Goal: Navigation & Orientation: Find specific page/section

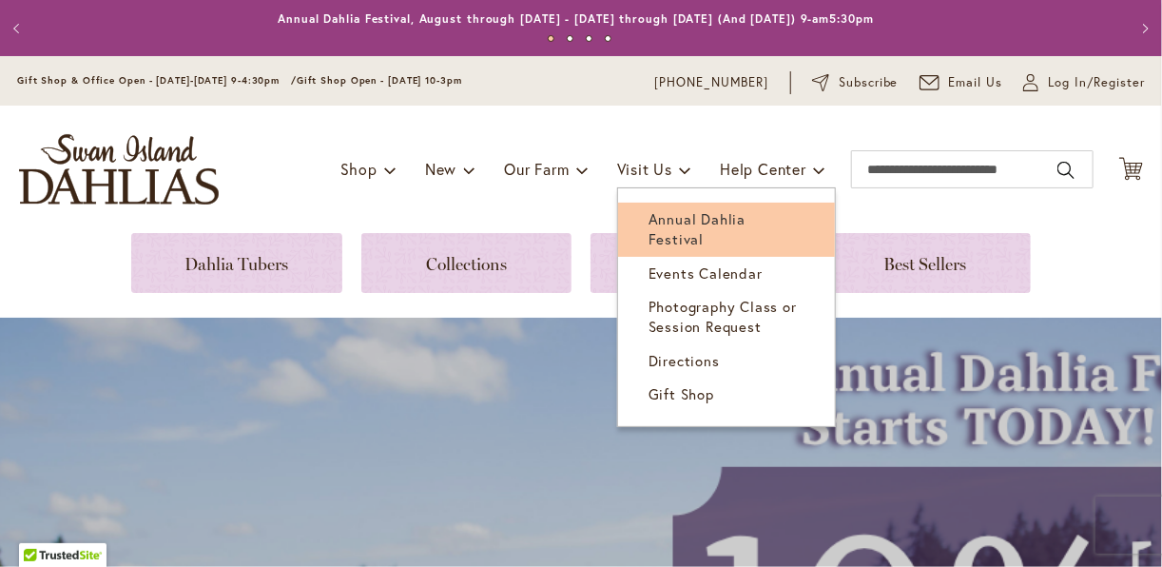
click at [669, 221] on span "Annual Dahlia Festival" at bounding box center [696, 228] width 97 height 39
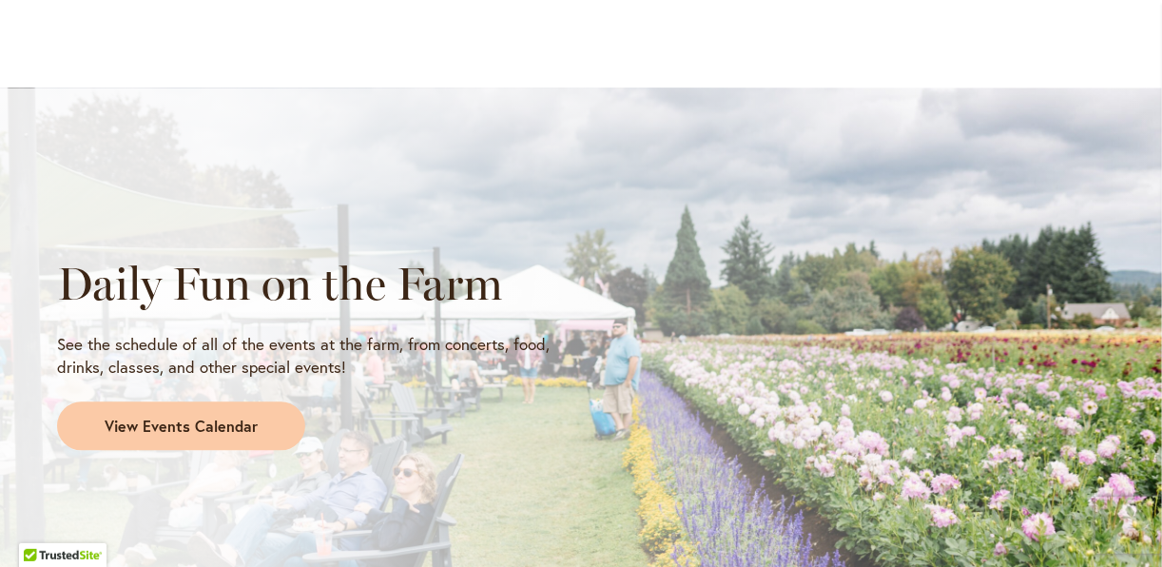
scroll to position [1597, 0]
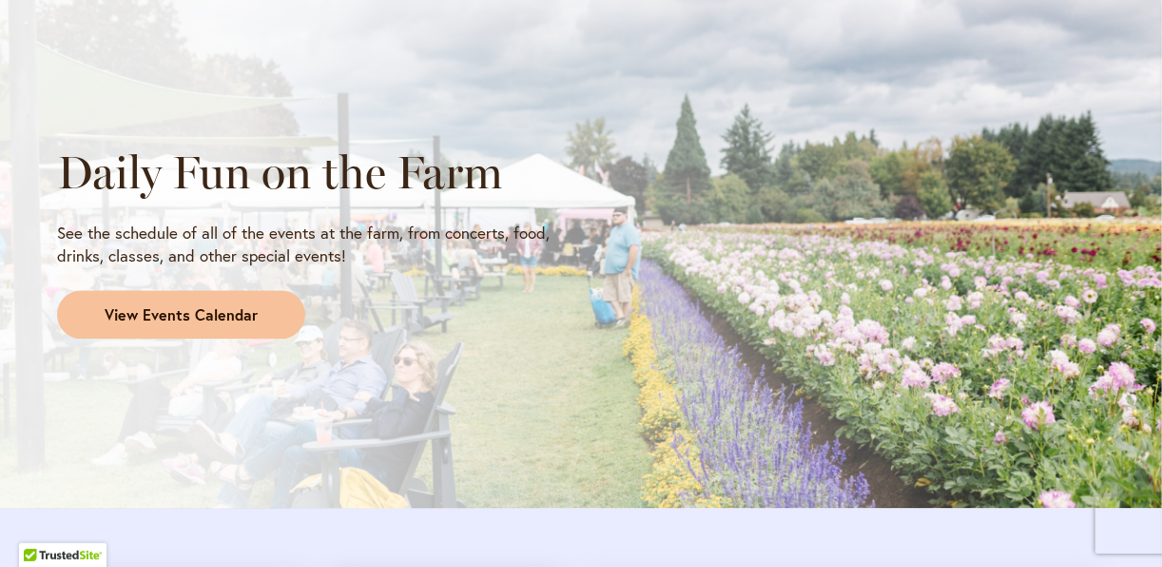
click at [204, 315] on span "View Events Calendar" at bounding box center [181, 315] width 153 height 22
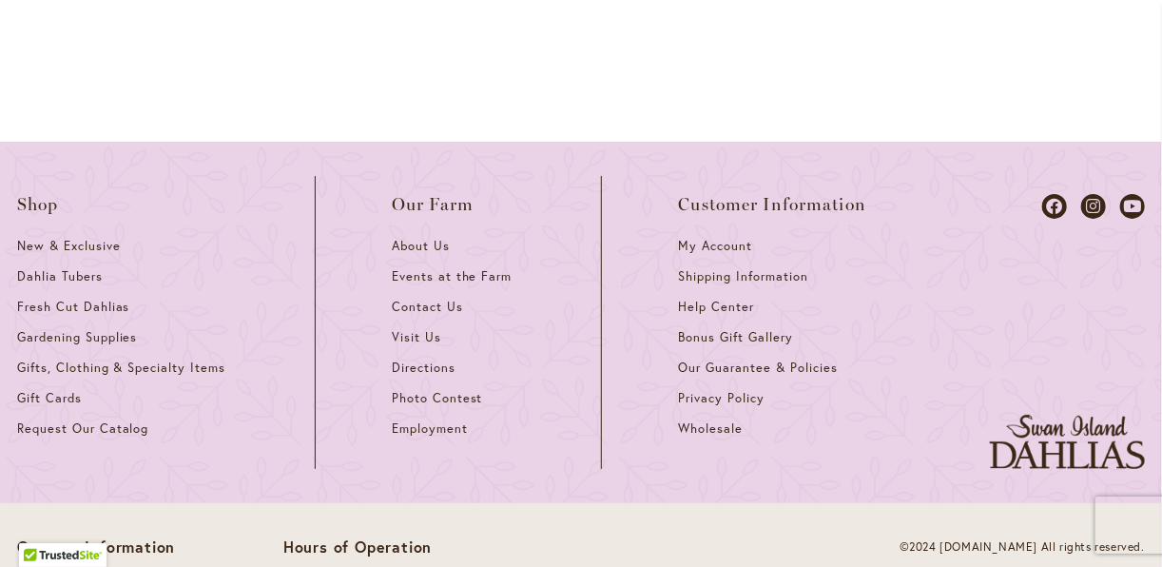
scroll to position [2967, 0]
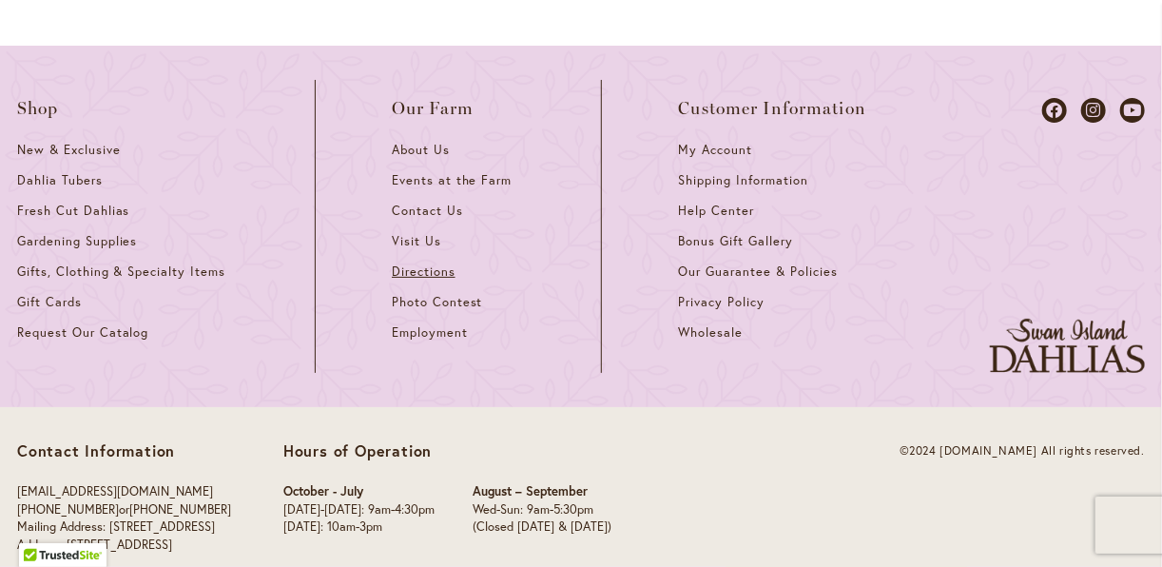
click at [451, 263] on span "Directions" at bounding box center [424, 271] width 64 height 16
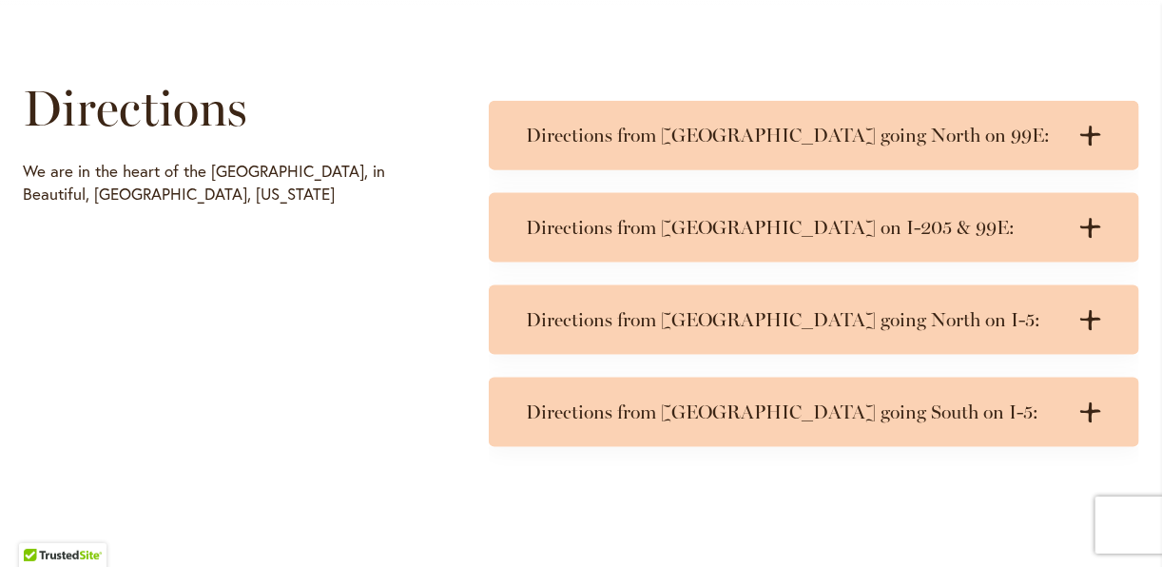
scroll to position [913, 0]
